Goal: Transaction & Acquisition: Book appointment/travel/reservation

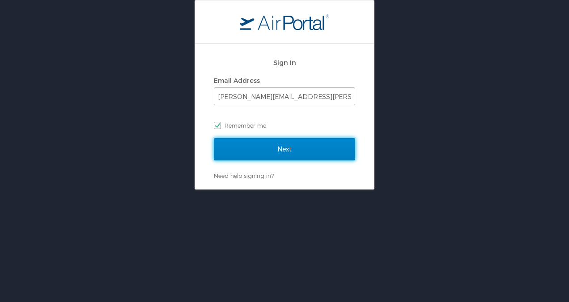
click at [279, 144] on input "Next" at bounding box center [284, 149] width 141 height 22
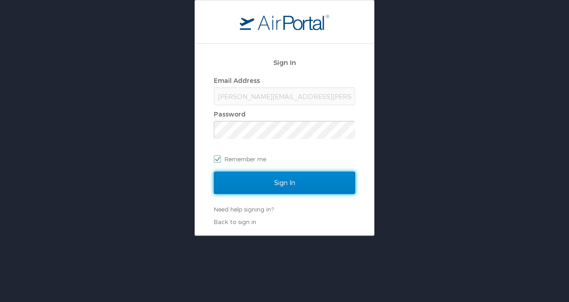
click at [294, 181] on input "Sign In" at bounding box center [284, 182] width 141 height 22
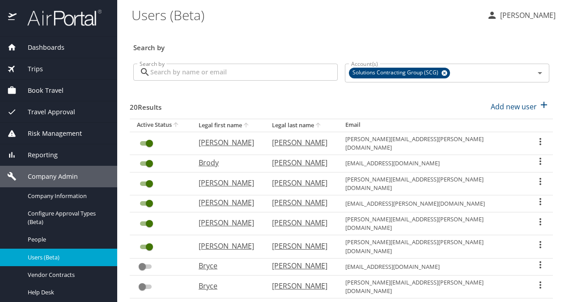
click at [61, 91] on span "Book Travel" at bounding box center [40, 90] width 47 height 10
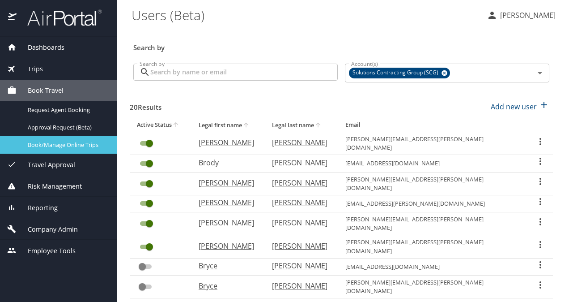
click at [68, 141] on span "Book/Manage Online Trips" at bounding box center [67, 145] width 79 height 9
